Goal: Check status

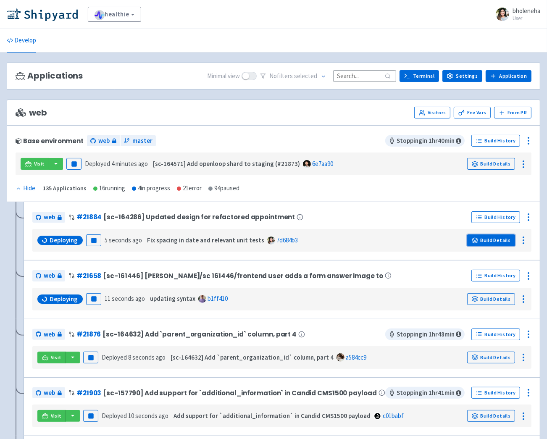
click at [491, 239] on link "Build Details" at bounding box center [491, 240] width 48 height 12
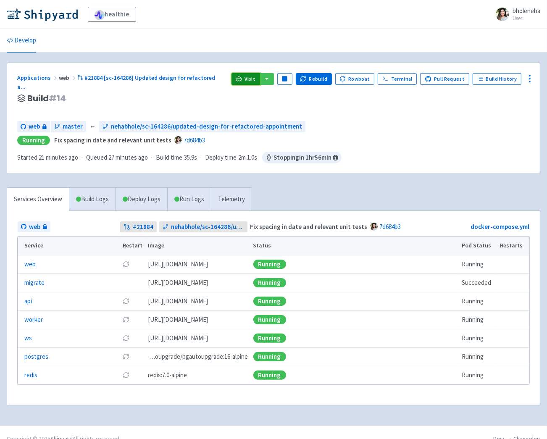
click at [247, 81] on link "Visit" at bounding box center [245, 79] width 29 height 12
